Goal: Task Accomplishment & Management: Submit feedback/report problem

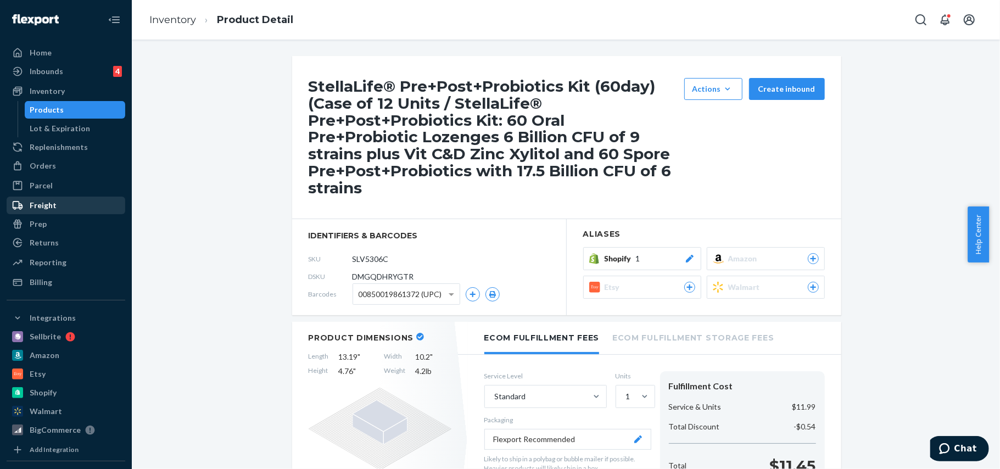
scroll to position [73, 0]
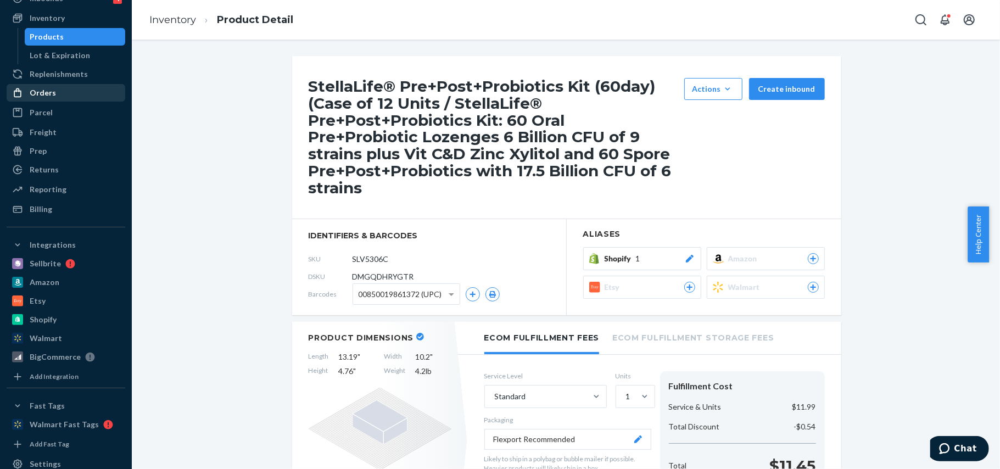
click at [45, 88] on div "Orders" at bounding box center [43, 92] width 26 height 11
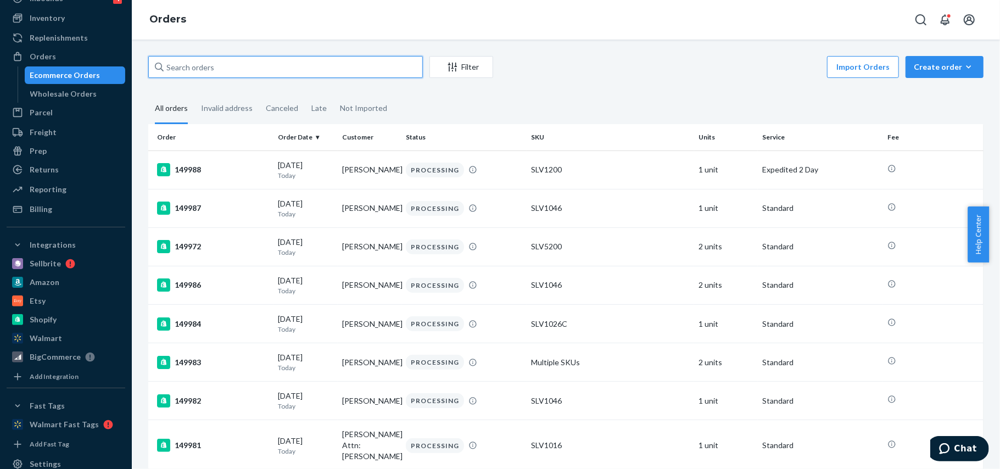
click at [203, 65] on input "text" at bounding box center [285, 67] width 275 height 22
paste input "148918"
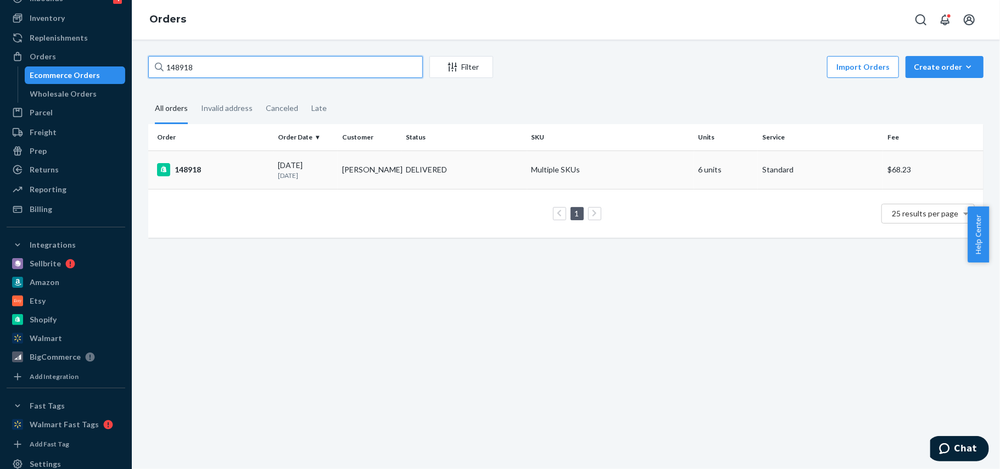
type input "148918"
click at [185, 167] on div "148918" at bounding box center [213, 169] width 112 height 13
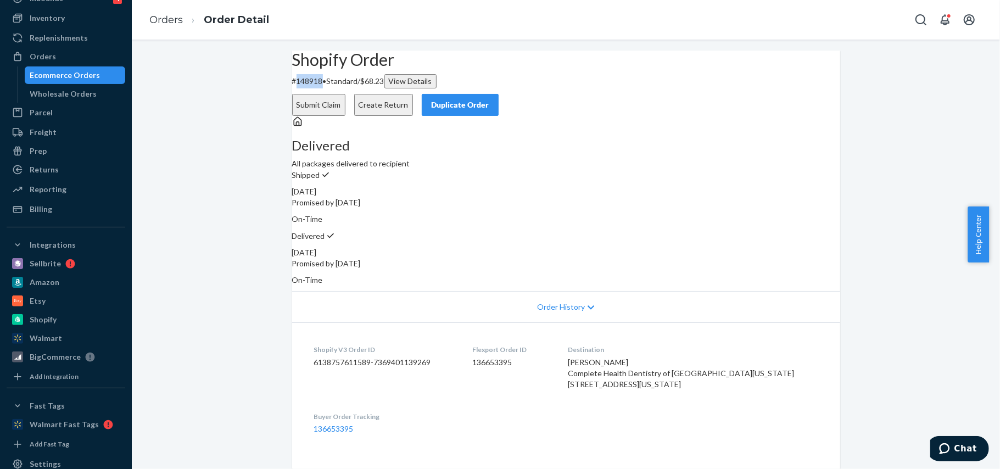
drag, startPoint x: 340, startPoint y: 104, endPoint x: 314, endPoint y: 111, distance: 27.2
click at [314, 88] on p "# 148918 • Standard / $68.23 View Details" at bounding box center [566, 81] width 548 height 14
copy p "148918"
drag, startPoint x: 535, startPoint y: 350, endPoint x: 490, endPoint y: 354, distance: 45.2
click at [490, 354] on dl "Shopify V3 Order ID 6138757611589-7369401139269 Flexport Order ID 136653395 Des…" at bounding box center [566, 388] width 548 height 133
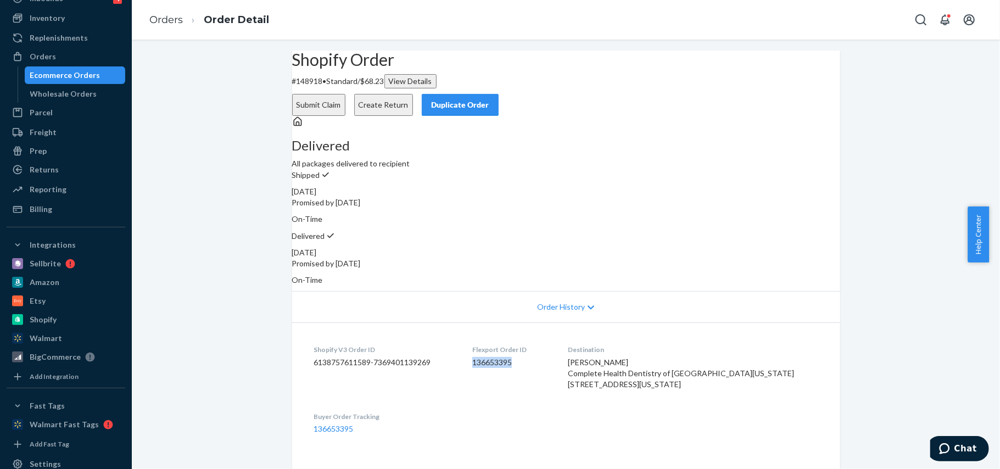
copy dd "136653395"
drag, startPoint x: 673, startPoint y: 348, endPoint x: 611, endPoint y: 353, distance: 62.3
click at [611, 353] on dl "Shopify V3 Order ID 6138757611589-7369401139269 Flexport Order ID 136653395 Des…" at bounding box center [566, 388] width 548 height 133
copy span "[PERSON_NAME]"
click at [345, 94] on button "Submit Claim" at bounding box center [318, 105] width 53 height 22
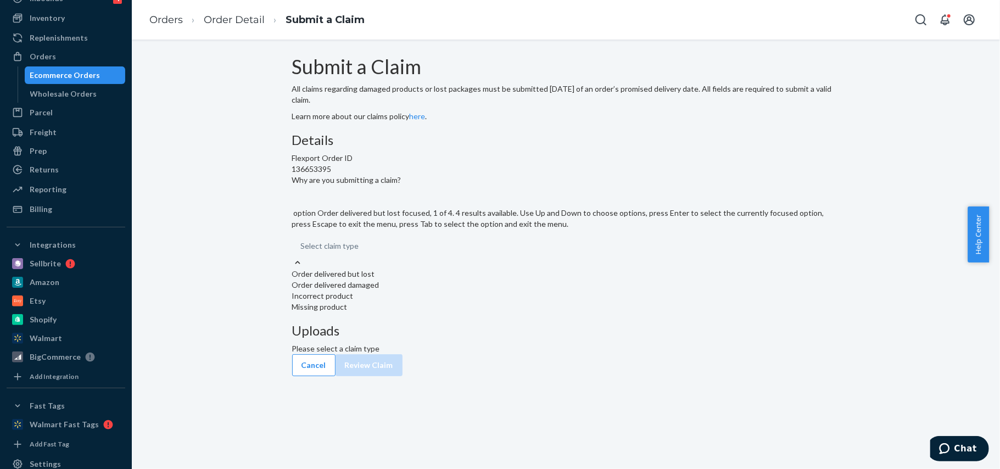
click at [424, 280] on div "Order delivered but lost" at bounding box center [566, 274] width 548 height 11
click at [302, 252] on input "Why are you submitting a claim? option Order delivered but lost focused, 1 of 4…" at bounding box center [301, 246] width 1 height 11
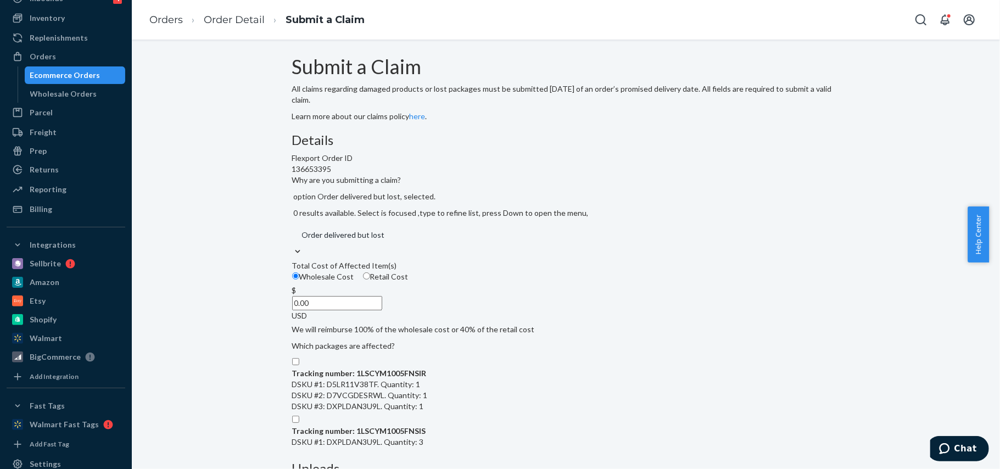
click at [382, 310] on input "0.00" at bounding box center [337, 303] width 90 height 14
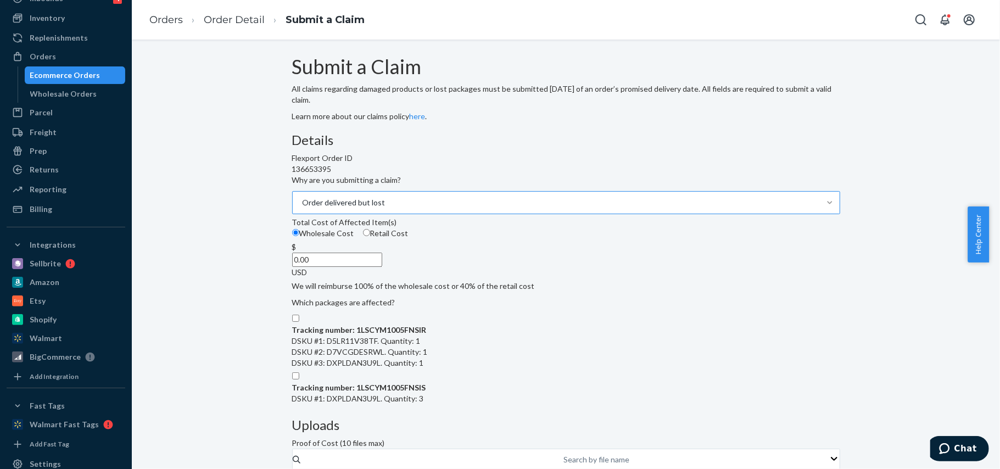
click at [404, 242] on div "Wholesale Cost Retail Cost" at bounding box center [566, 235] width 557 height 14
click at [299, 236] on input "Wholesale Cost" at bounding box center [295, 232] width 7 height 7
click at [370, 236] on input "Retail Cost" at bounding box center [366, 232] width 7 height 7
radio input "true"
radio input "false"
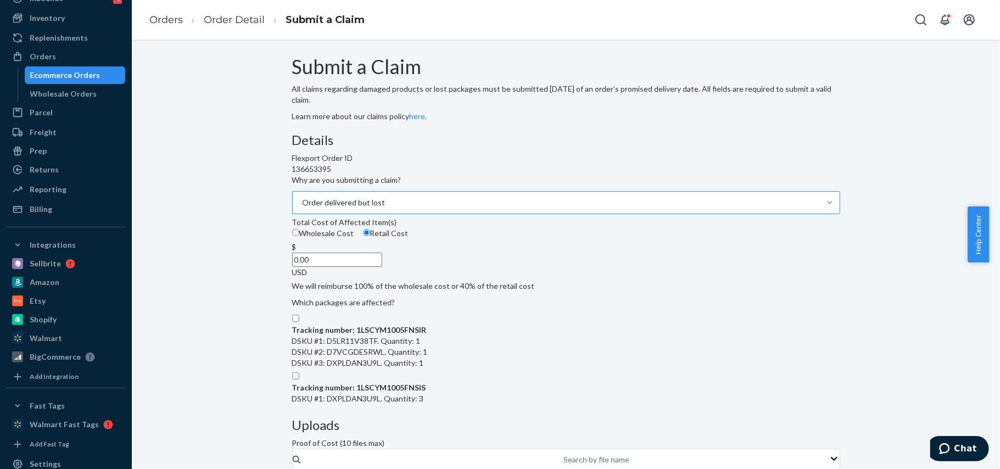
click at [382, 267] on input "0.00" at bounding box center [337, 260] width 90 height 14
type input "395.88"
click at [546, 255] on div "Details Flexport Order ID 136653395 Why are you submitting a claim? Order deliv…" at bounding box center [566, 366] width 548 height 466
drag, startPoint x: 995, startPoint y: 239, endPoint x: 1000, endPoint y: 269, distance: 29.4
click at [1000, 269] on body "Home Inbounds 4 Shipping Plans Problems 4 Inventory Products Lot & Expiration R…" at bounding box center [500, 234] width 1000 height 469
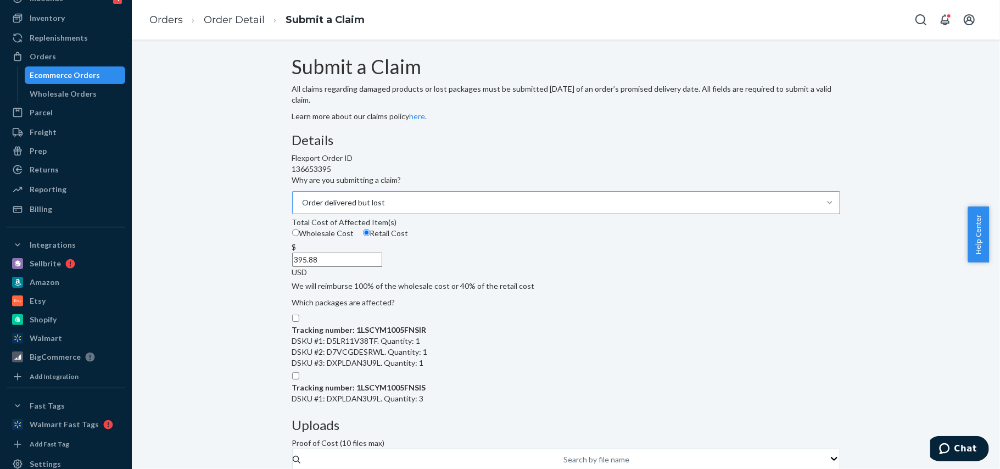
click at [912, 126] on div "Submit a Claim All claims regarding damaged products or lost packages must be s…" at bounding box center [566, 338] width 852 height 565
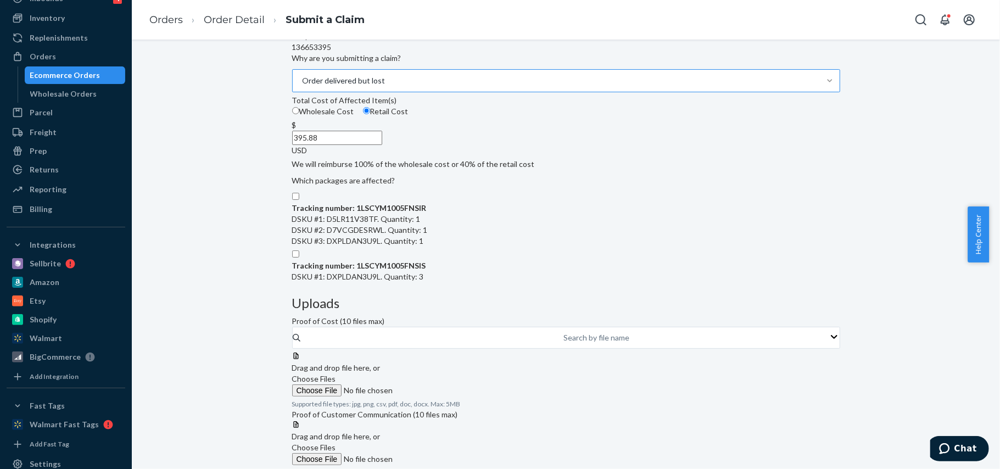
scroll to position [124, 0]
click at [299, 198] on input "Tracking number: 1LSCYM1005FNSIR DSKU #1: D5LR11V38TF. Quantity: 1 DSKU #2: D7V…" at bounding box center [295, 194] width 7 height 7
checkbox input "false"
click at [299, 255] on input "Tracking number: 1LSCYM1005FNSIS DSKU #1: DXPLDAN3U9L. Quantity: 3" at bounding box center [295, 251] width 7 height 7
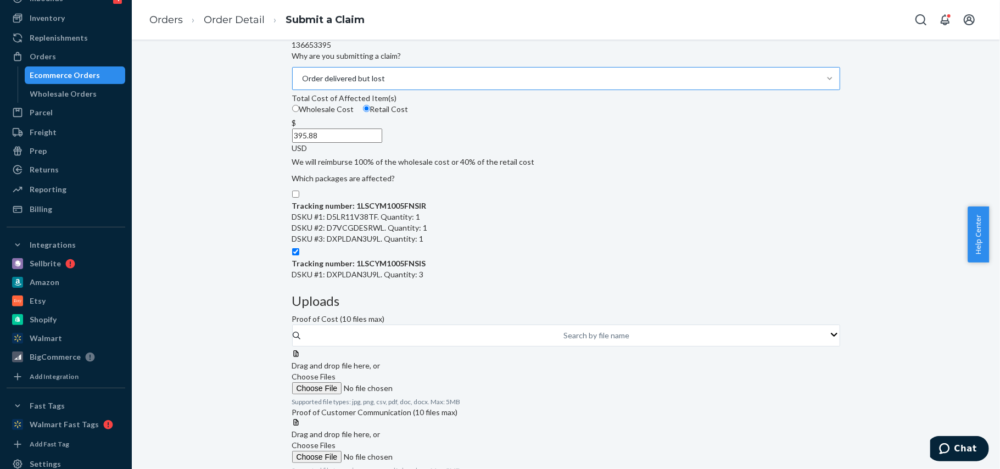
checkbox input "true"
click at [299, 198] on input "Tracking number: 1LSCYM1005FNSIR DSKU #1: D5LR11V38TF. Quantity: 1 DSKU #2: D7V…" at bounding box center [295, 194] width 7 height 7
checkbox input "true"
click at [299, 255] on input "Tracking number: 1LSCYM1005FNSIS DSKU #1: DXPLDAN3U9L. Quantity: 3" at bounding box center [295, 251] width 7 height 7
checkbox input "false"
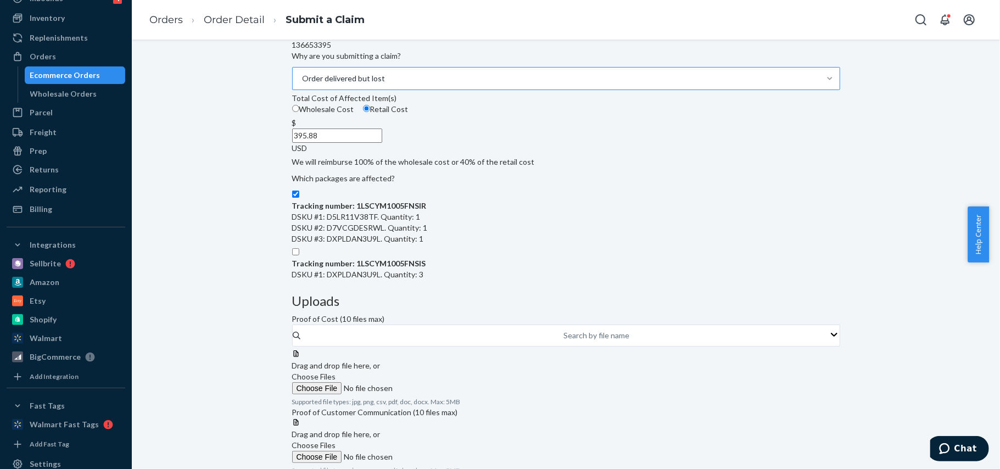
click at [336, 372] on span "Choose Files" at bounding box center [314, 376] width 44 height 9
click at [442, 382] on input "Choose Files" at bounding box center [366, 388] width 149 height 12
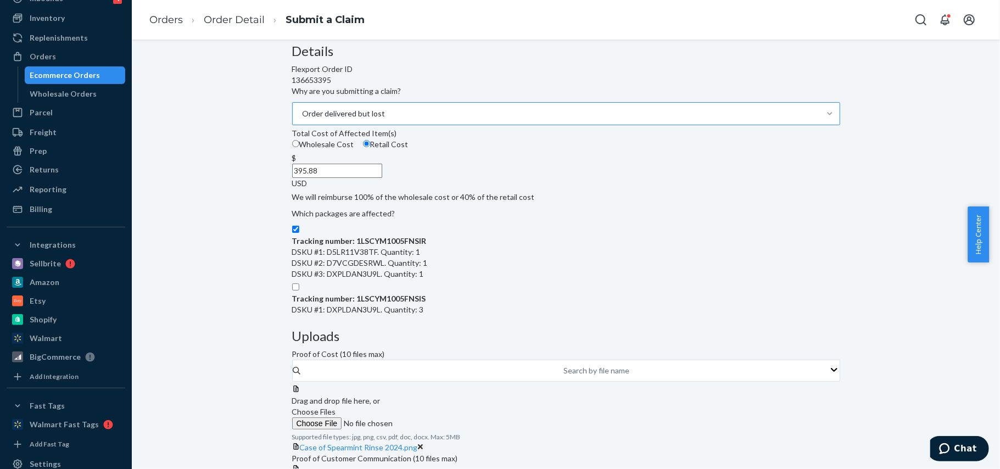
scroll to position [91, 0]
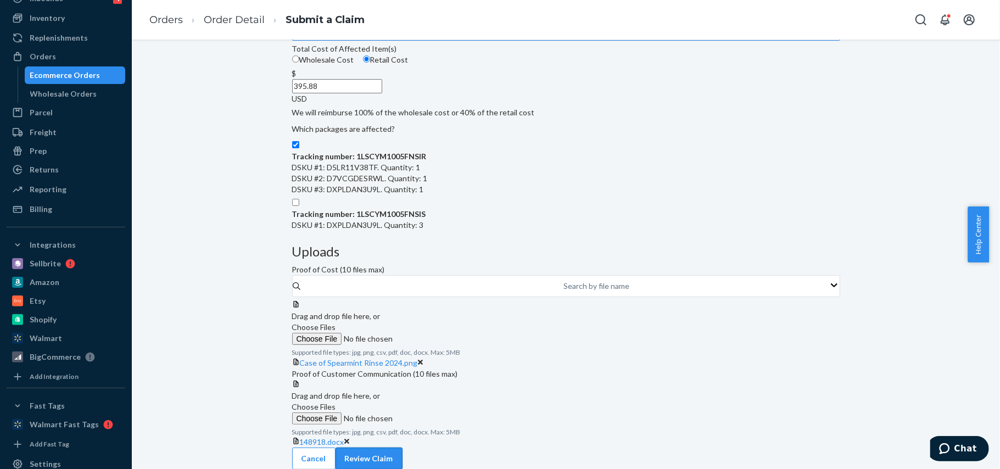
click at [403, 448] on button "Review Claim" at bounding box center [369, 459] width 67 height 22
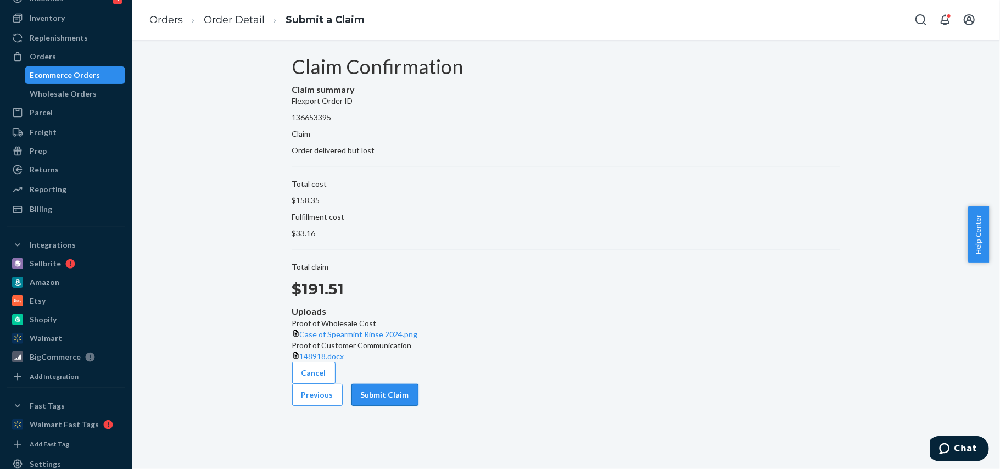
click at [418, 402] on button "Submit Claim" at bounding box center [384, 395] width 67 height 22
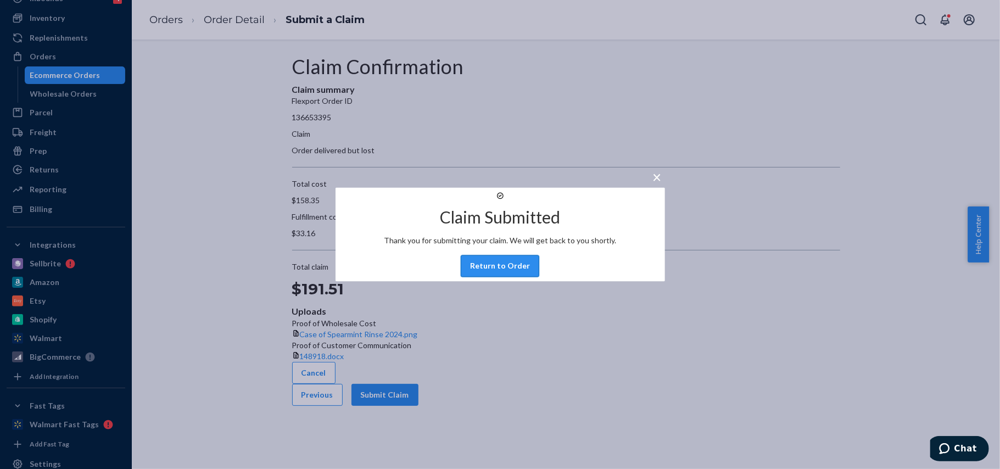
click at [497, 277] on button "Return to Order" at bounding box center [500, 266] width 79 height 22
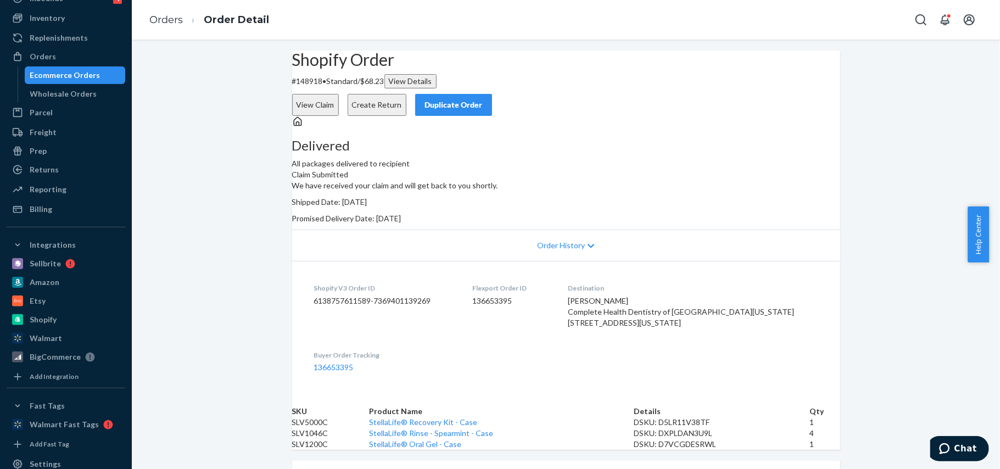
click at [339, 94] on button "View Claim" at bounding box center [315, 105] width 47 height 22
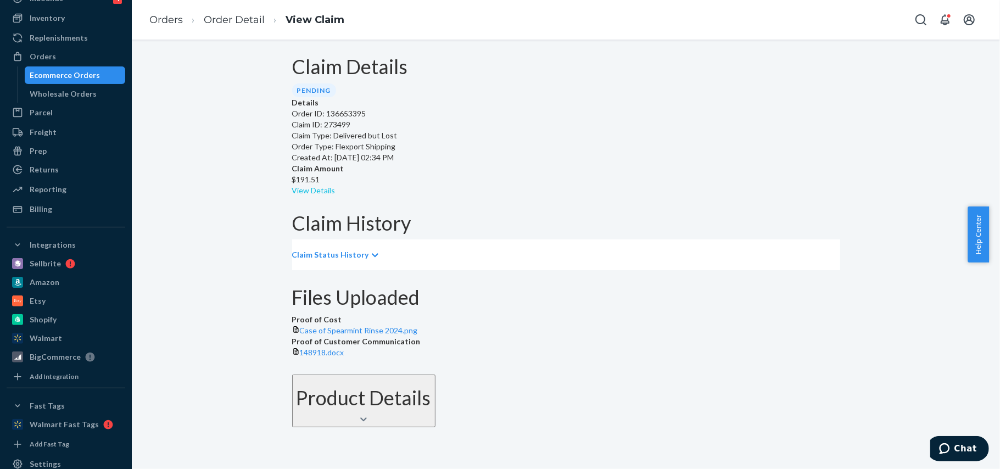
click at [336, 186] on link "View Details" at bounding box center [313, 190] width 43 height 9
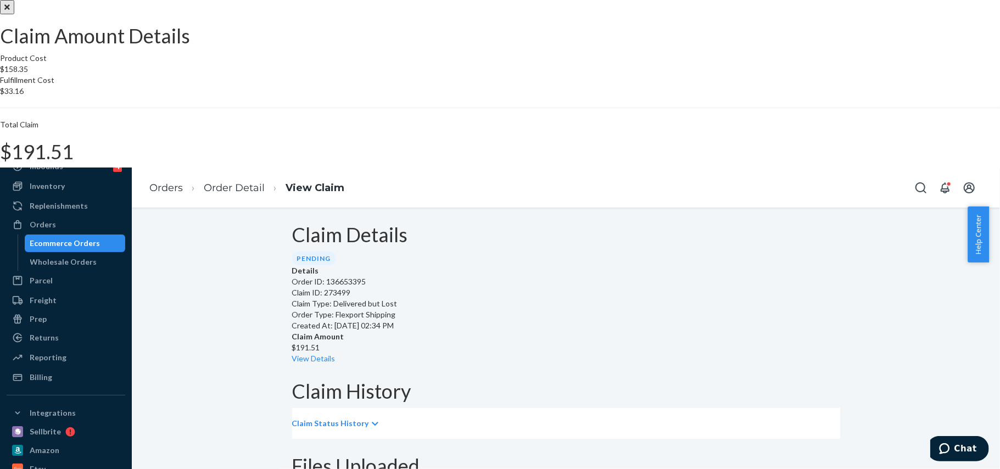
click at [10, 11] on icon "Close" at bounding box center [6, 7] width 5 height 8
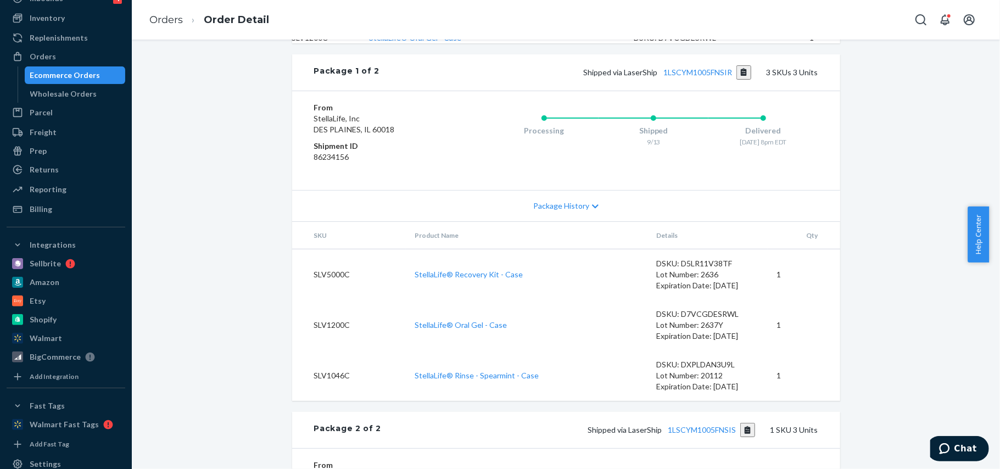
scroll to position [422, 0]
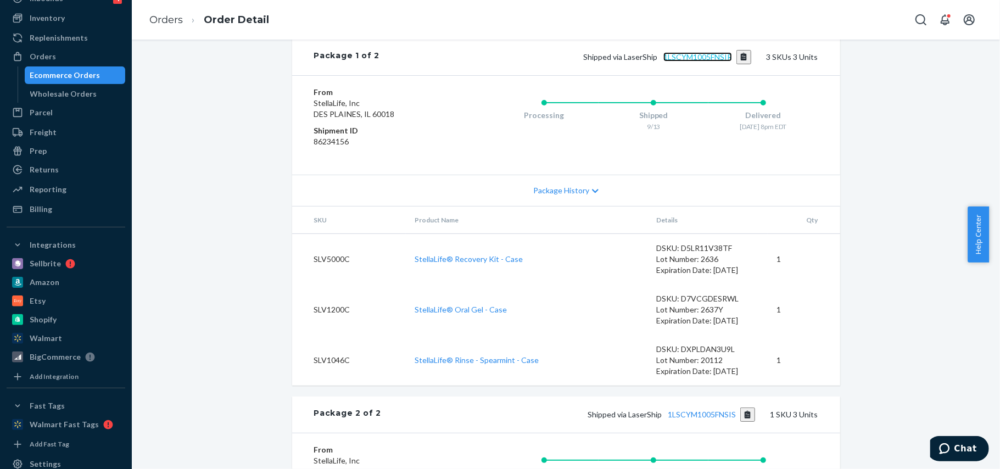
click at [686, 62] on link "1LSCYM1005FNSIR" at bounding box center [697, 56] width 69 height 9
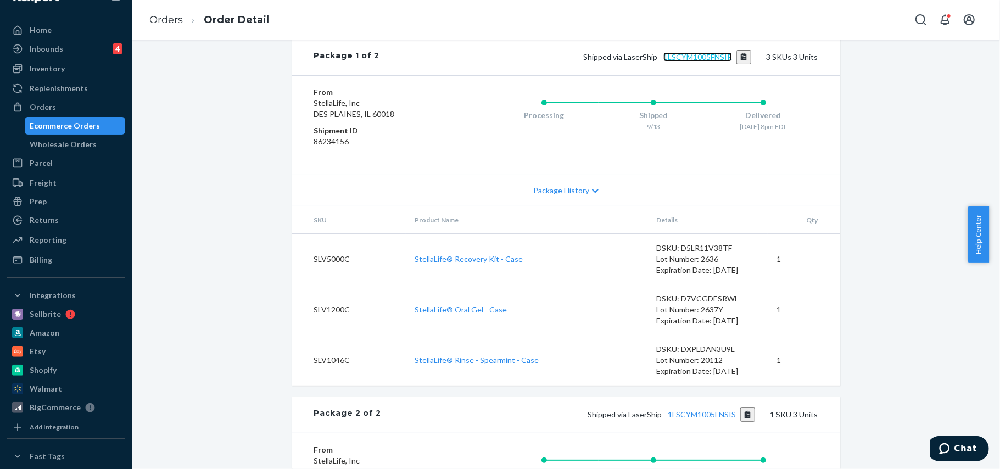
scroll to position [0, 0]
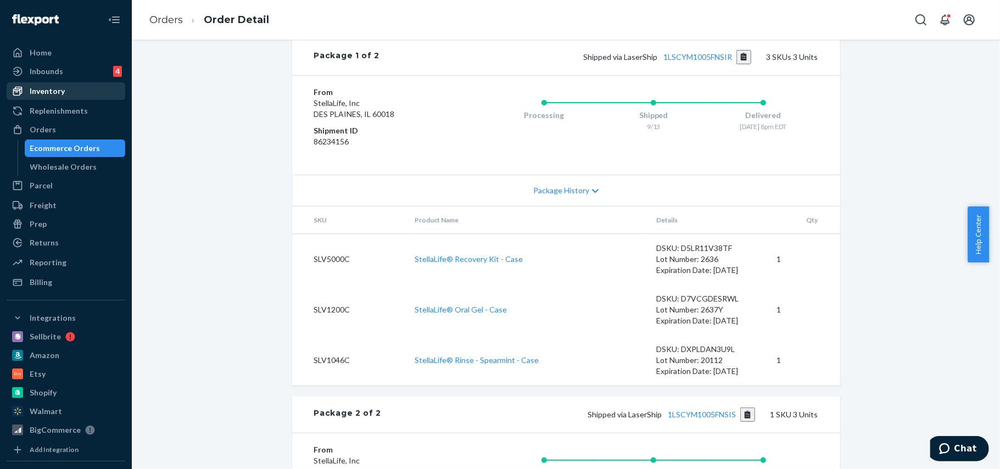
click at [52, 91] on div "Inventory" at bounding box center [47, 91] width 35 height 11
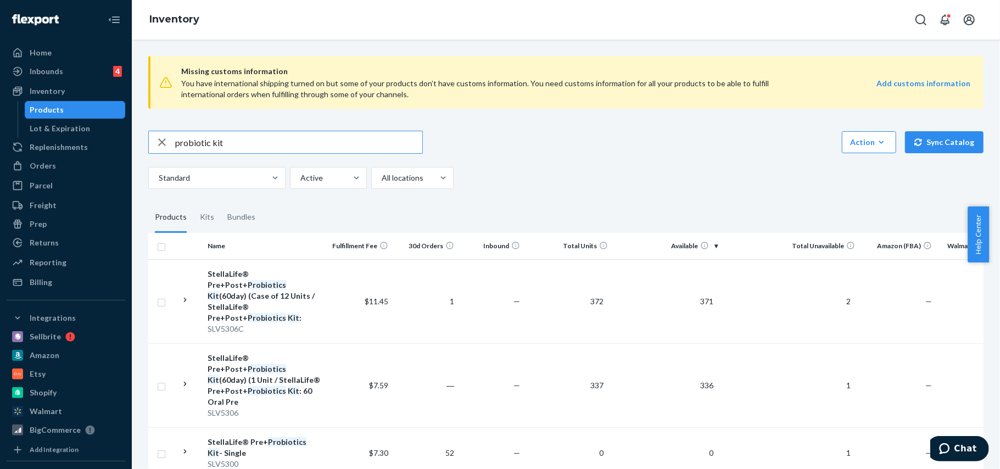
drag, startPoint x: 234, startPoint y: 146, endPoint x: 123, endPoint y: 135, distance: 111.5
click at [123, 135] on div "Home Inbounds 4 Shipping Plans Problems 4 Inventory Products Lot & Expiration R…" at bounding box center [500, 234] width 1000 height 469
type input "peppermint rinse"
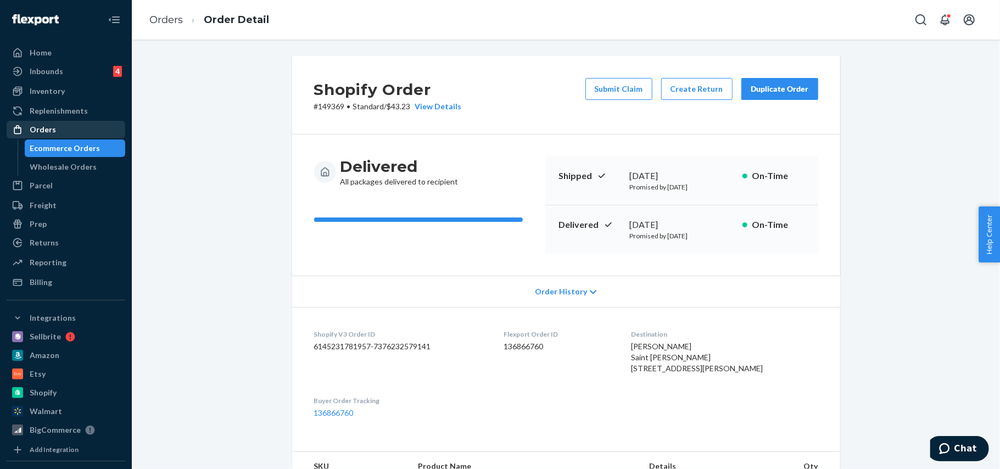
click at [42, 132] on div "Orders" at bounding box center [43, 129] width 26 height 11
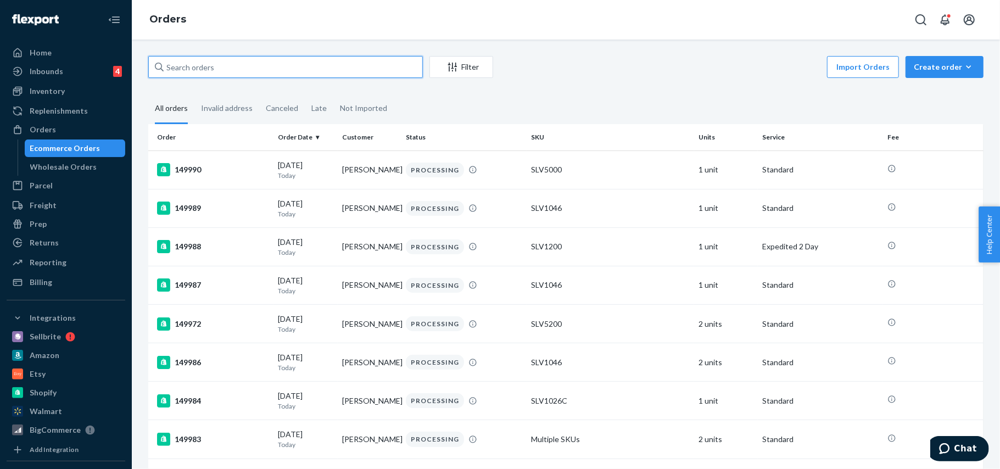
click at [226, 67] on input "text" at bounding box center [285, 67] width 275 height 22
paste input "148918"
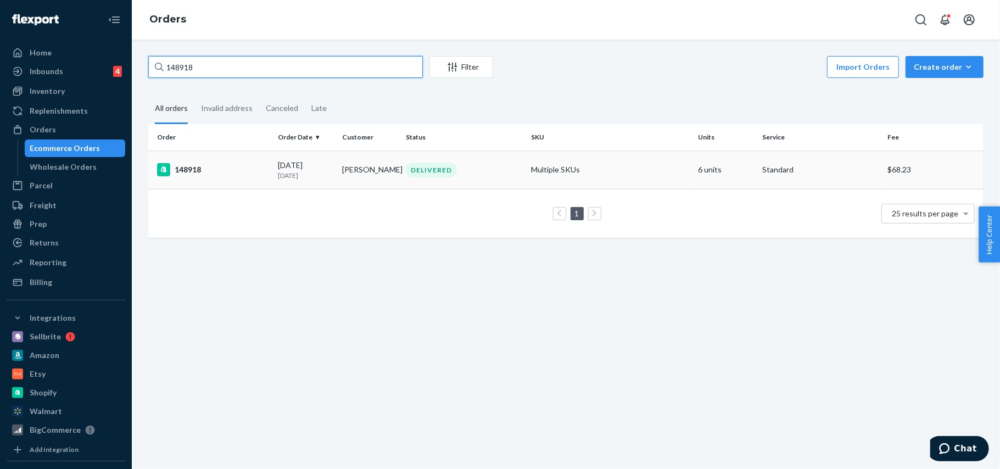
type input "148918"
click at [187, 170] on div "148918" at bounding box center [213, 169] width 112 height 13
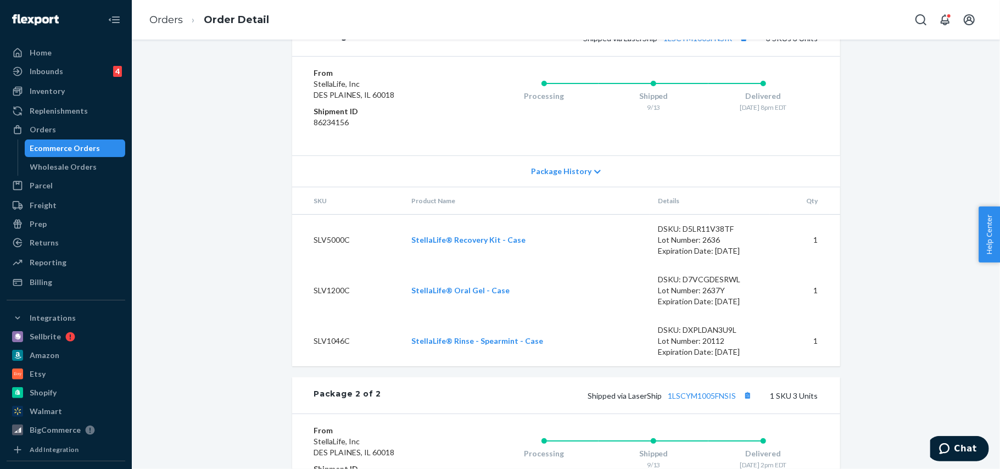
scroll to position [549, 0]
